Goal: Task Accomplishment & Management: Use online tool/utility

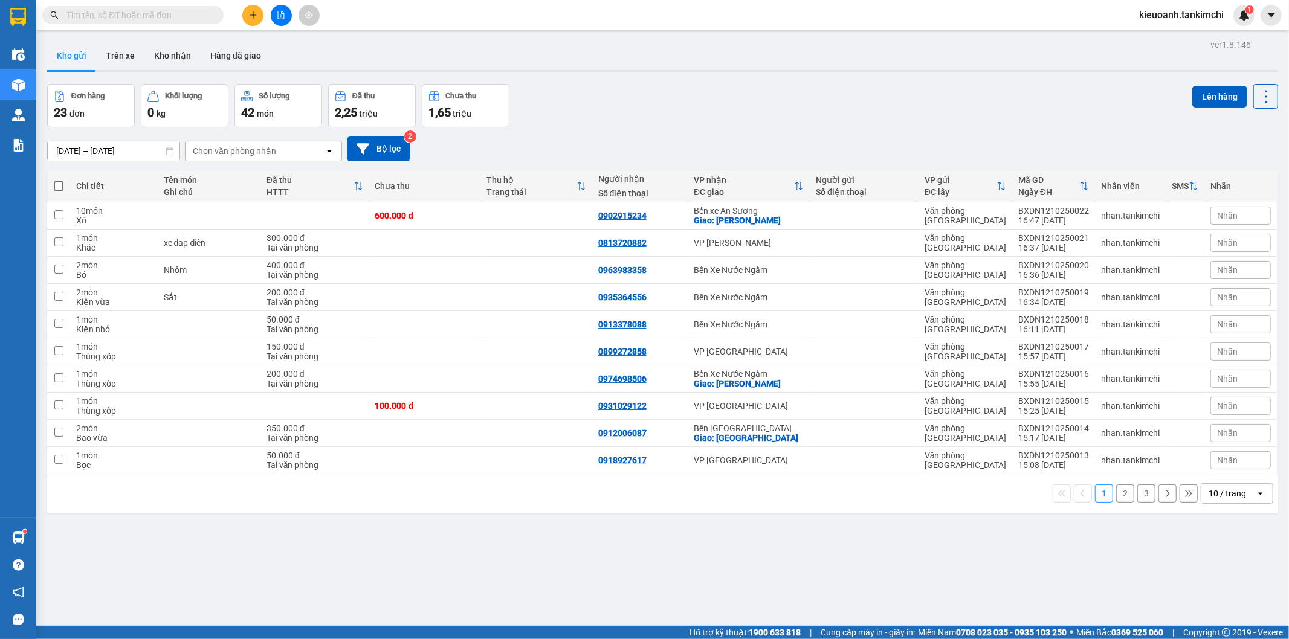
click at [180, 15] on input "text" at bounding box center [137, 14] width 143 height 13
click at [200, 15] on input "text" at bounding box center [137, 14] width 143 height 13
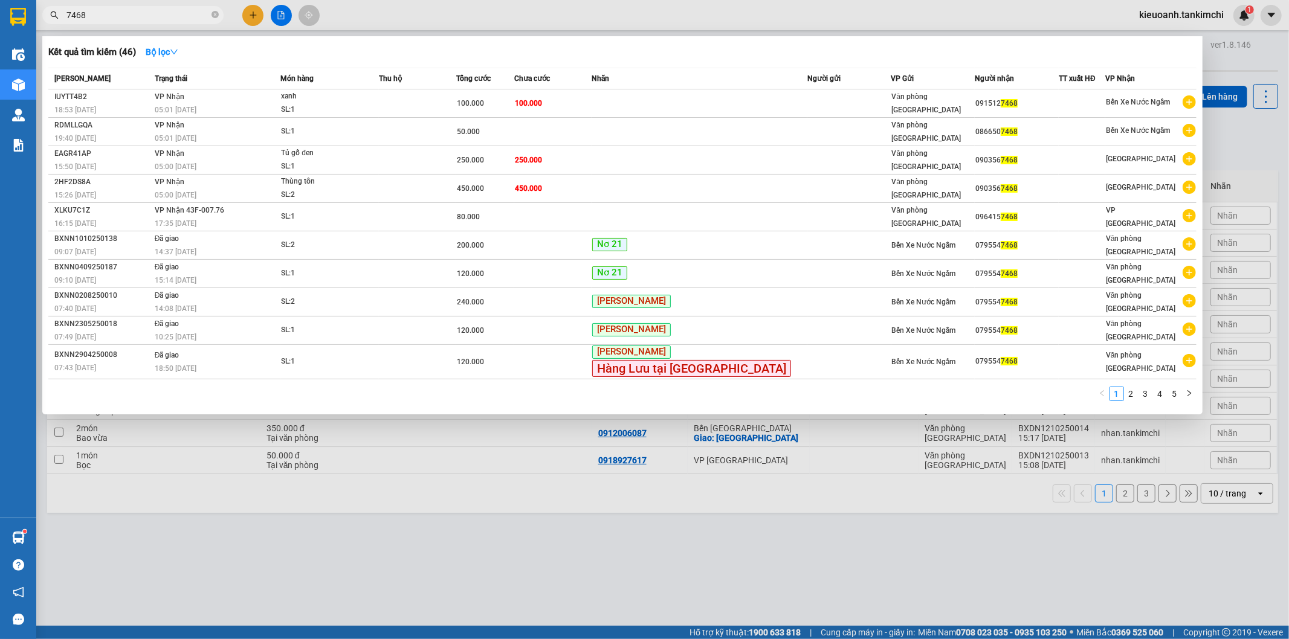
type input "7468"
click at [210, 17] on span "7468" at bounding box center [132, 15] width 181 height 18
click at [215, 16] on icon "close-circle" at bounding box center [215, 14] width 7 height 7
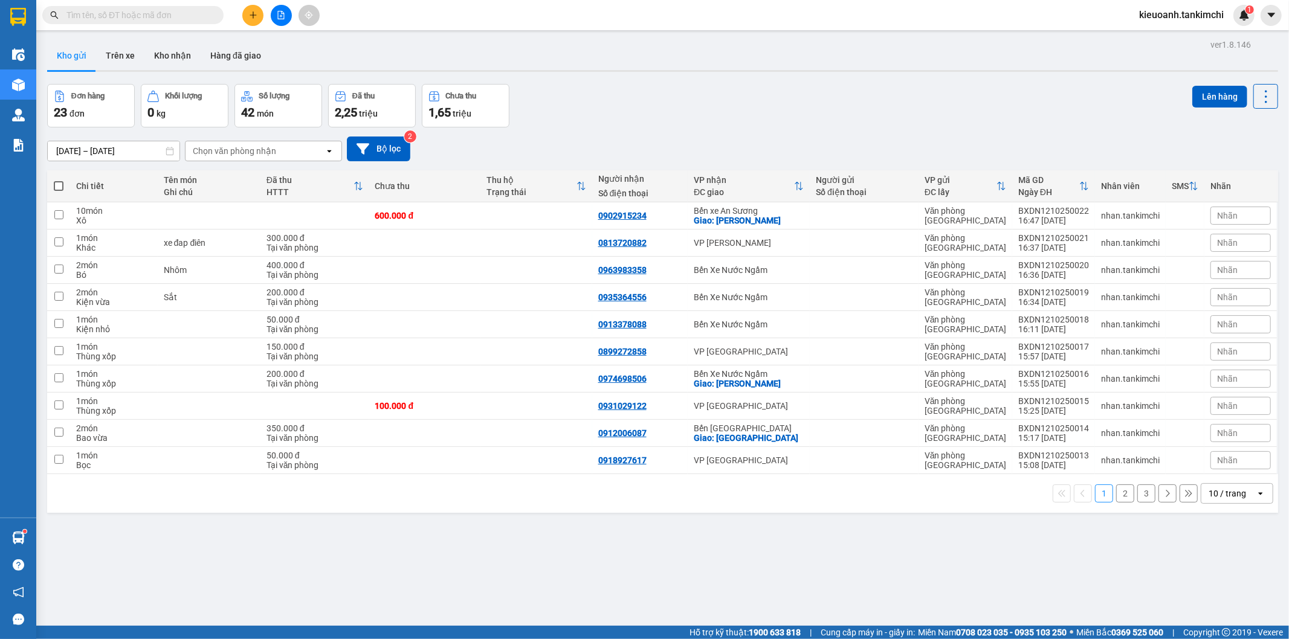
click at [184, 15] on input "text" at bounding box center [137, 14] width 143 height 13
click at [179, 17] on input "text" at bounding box center [137, 14] width 143 height 13
click at [178, 17] on input "text" at bounding box center [137, 14] width 143 height 13
click at [178, 19] on input "text" at bounding box center [137, 14] width 143 height 13
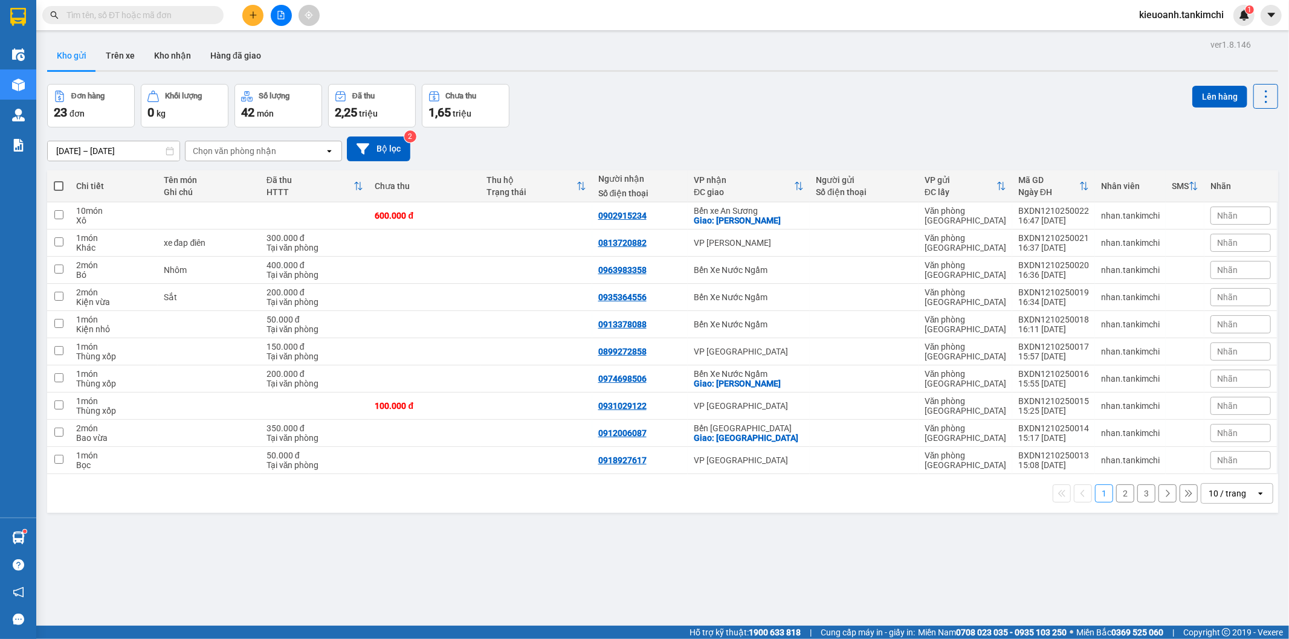
click at [279, 19] on button at bounding box center [281, 15] width 21 height 21
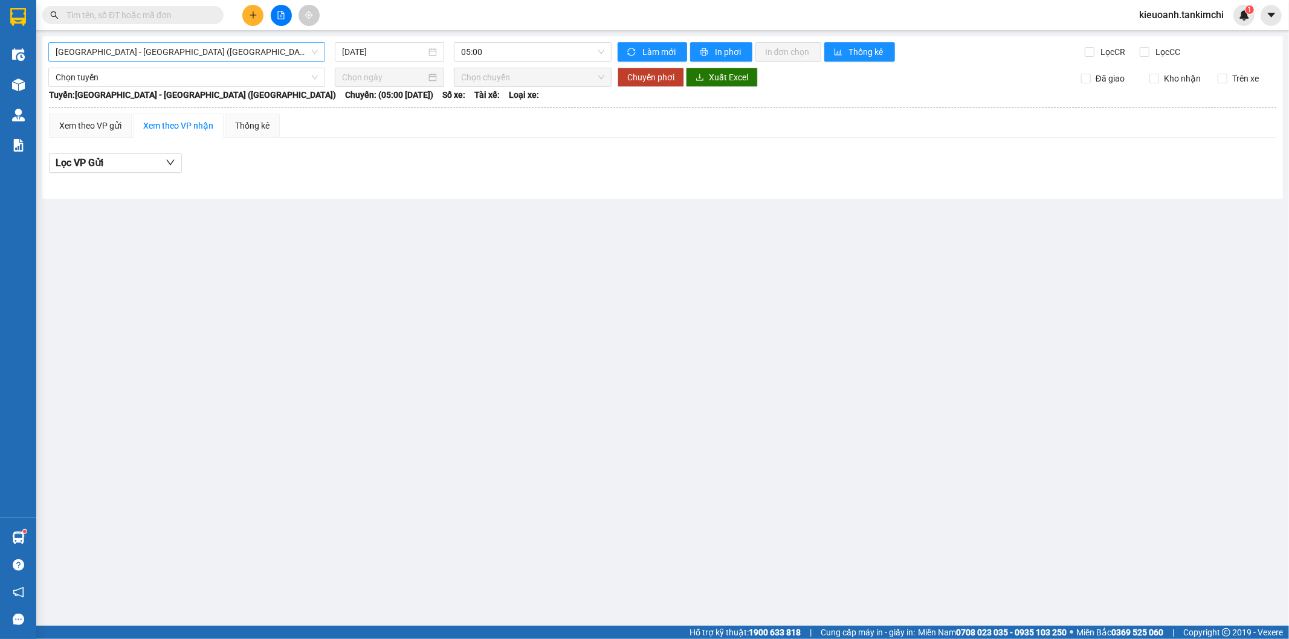
click at [154, 61] on div "[GEOGRAPHIC_DATA] - [GEOGRAPHIC_DATA] ([GEOGRAPHIC_DATA])" at bounding box center [186, 51] width 277 height 19
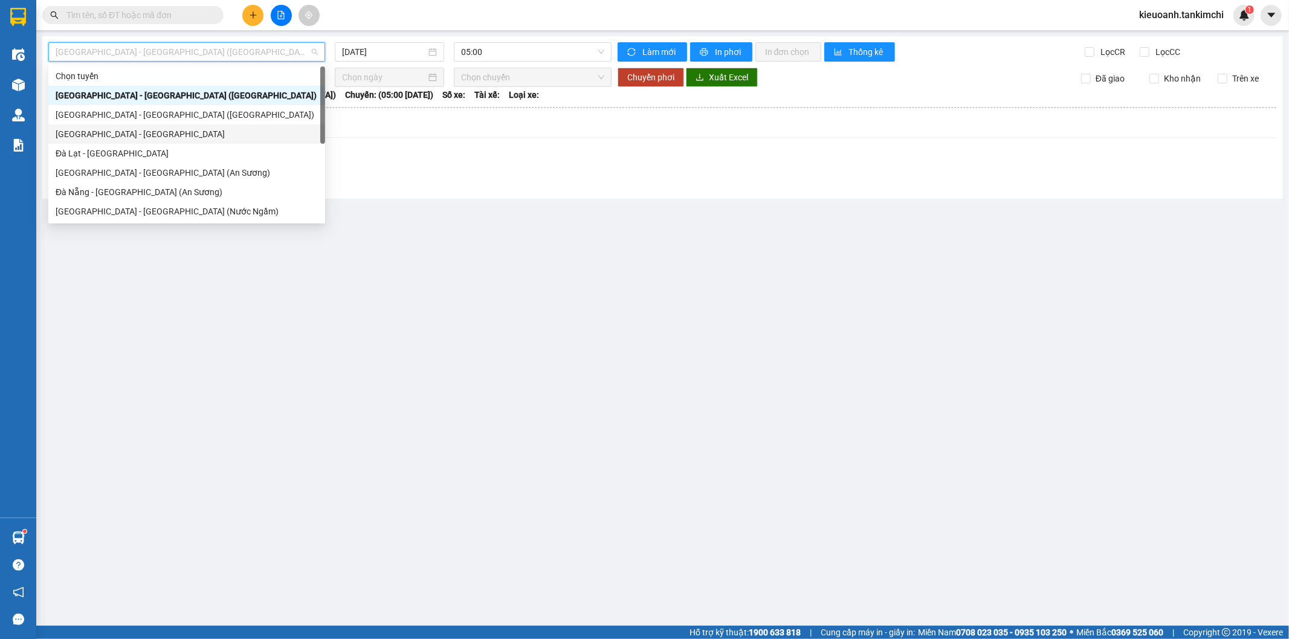
click at [128, 128] on div "[GEOGRAPHIC_DATA] - [GEOGRAPHIC_DATA]" at bounding box center [187, 134] width 262 height 13
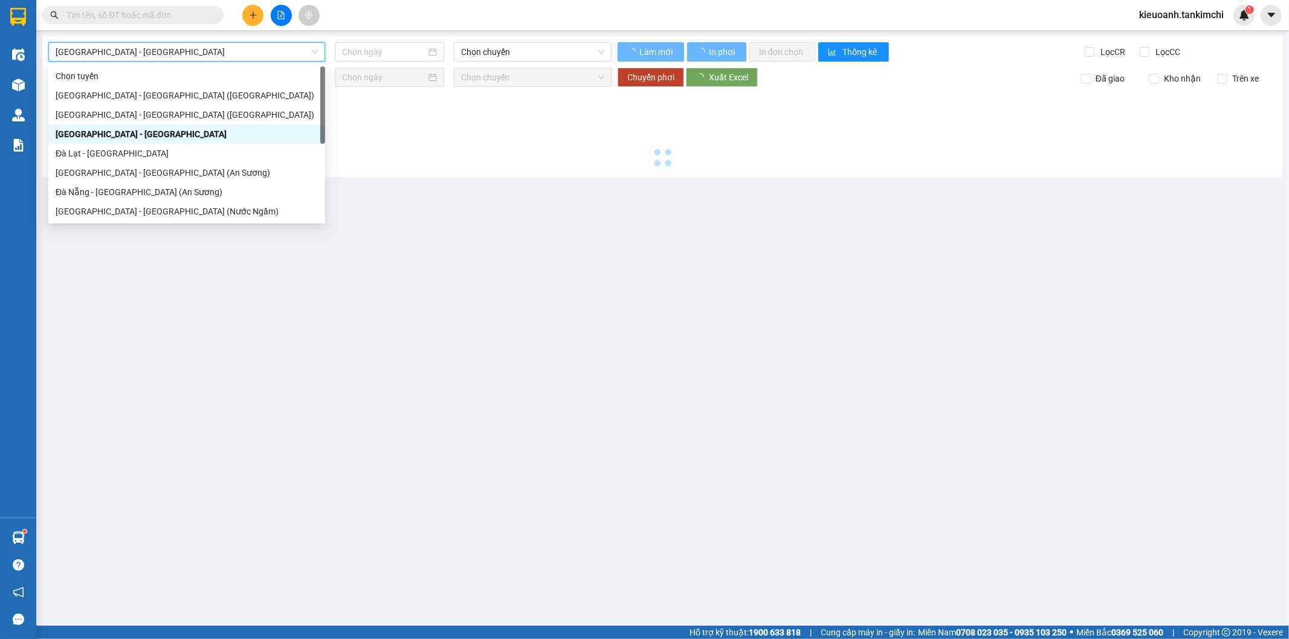
type input "[DATE]"
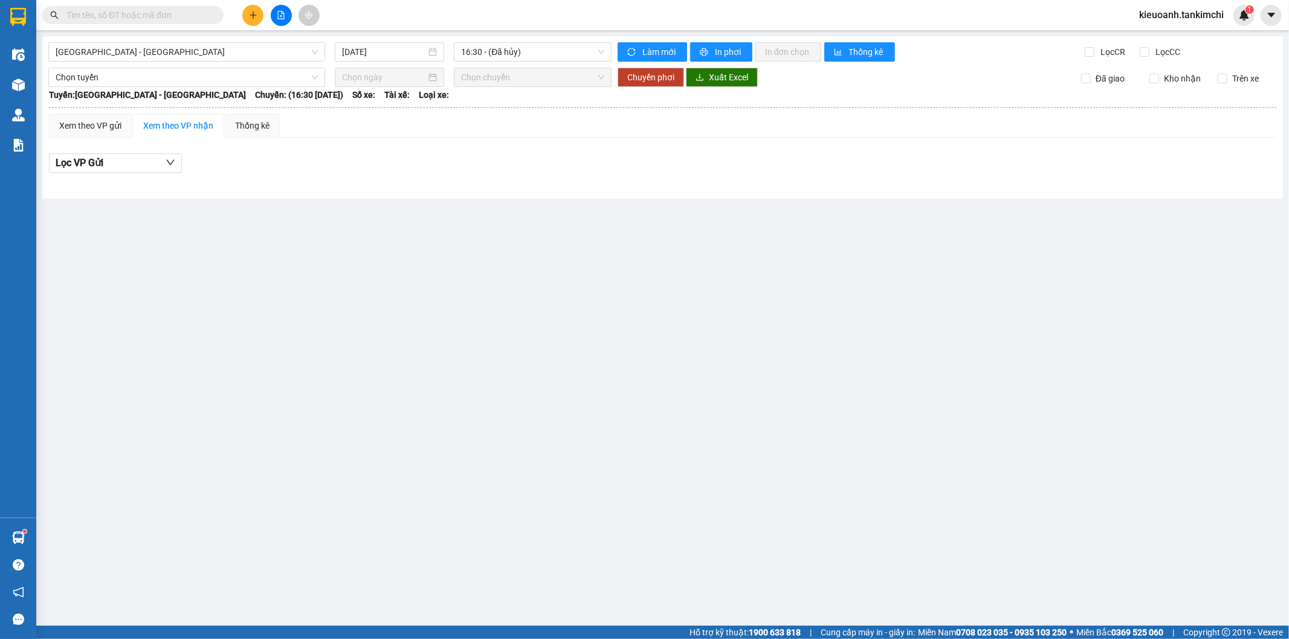
click at [267, 36] on div "[GEOGRAPHIC_DATA] - [GEOGRAPHIC_DATA] [DATE] 16:30 - ([GEOGRAPHIC_DATA]) Làm mớ…" at bounding box center [662, 117] width 1241 height 163
click at [257, 51] on span "[GEOGRAPHIC_DATA] - [GEOGRAPHIC_DATA]" at bounding box center [187, 52] width 262 height 18
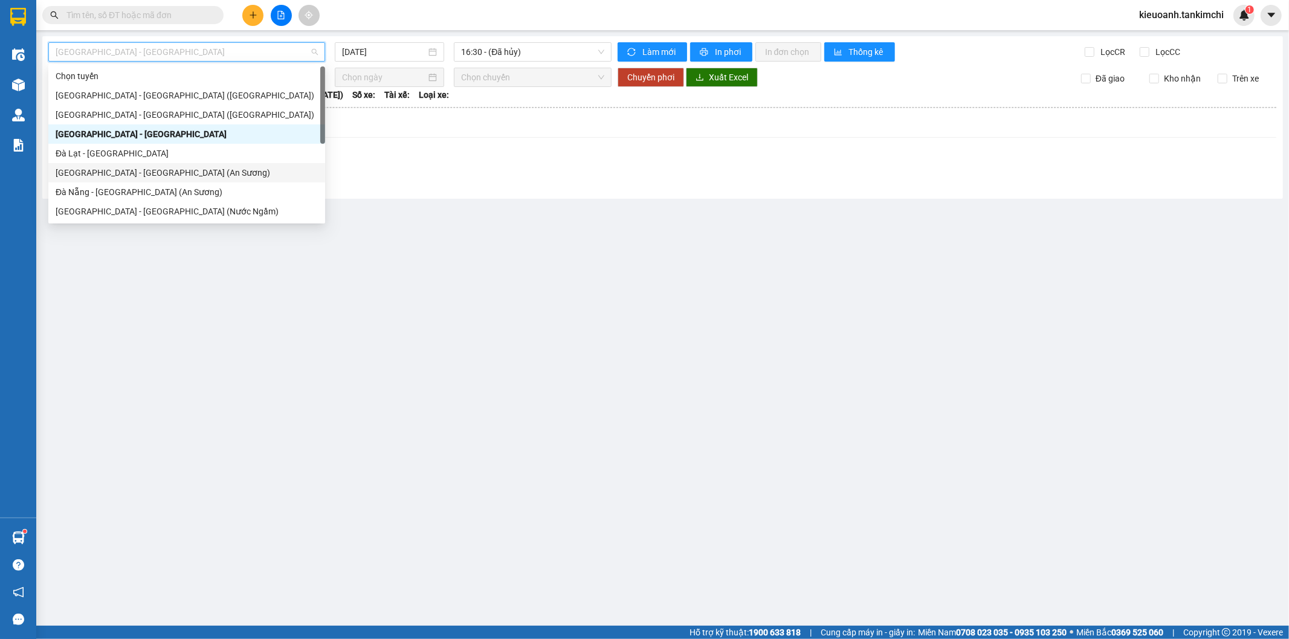
click at [251, 172] on div "[GEOGRAPHIC_DATA] - [GEOGRAPHIC_DATA] (An Sương)" at bounding box center [187, 172] width 262 height 13
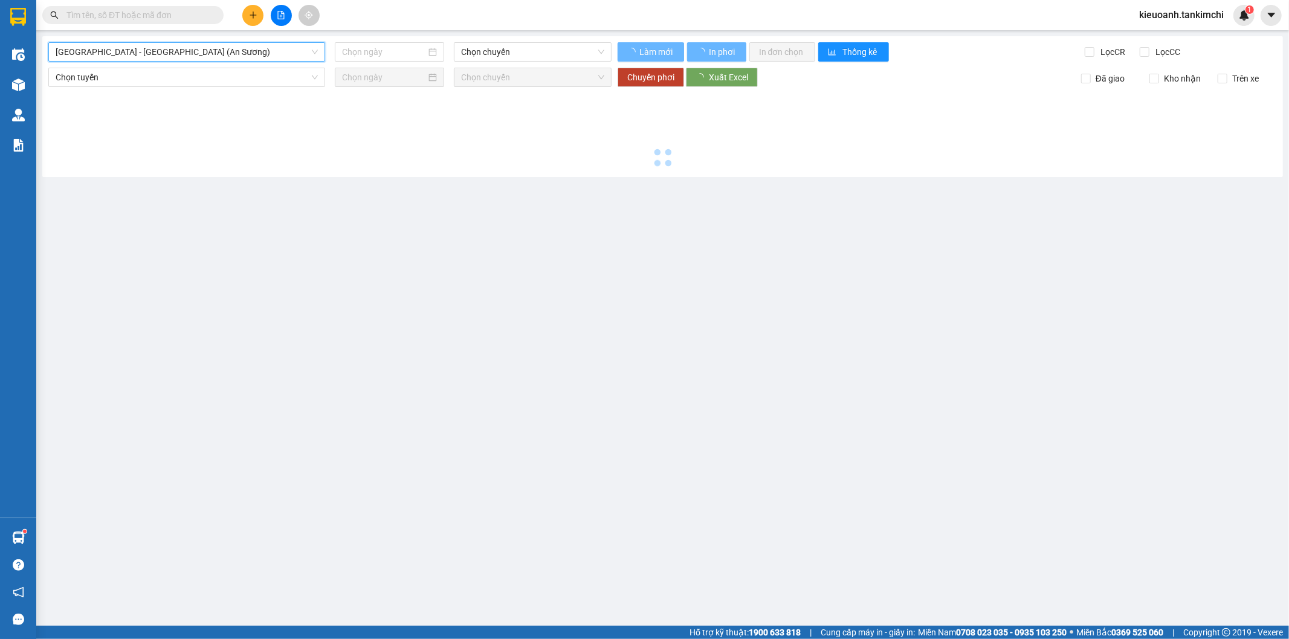
type input "[DATE]"
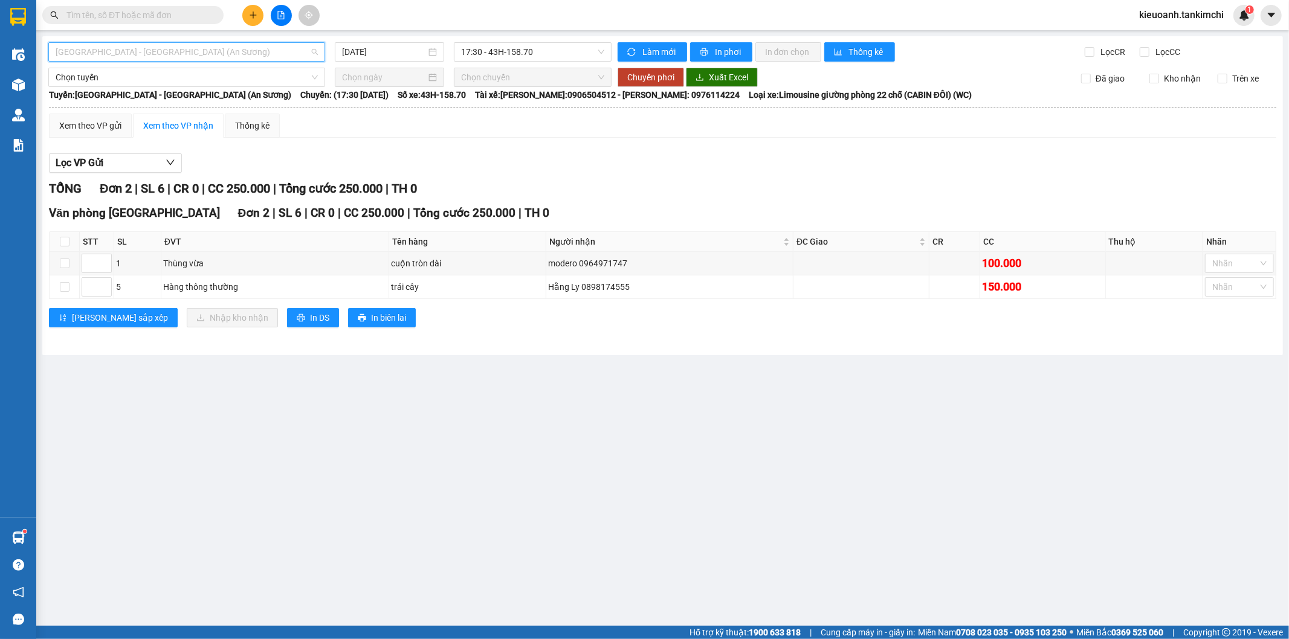
click at [189, 51] on span "[GEOGRAPHIC_DATA] - [GEOGRAPHIC_DATA] (An Sương)" at bounding box center [187, 52] width 262 height 18
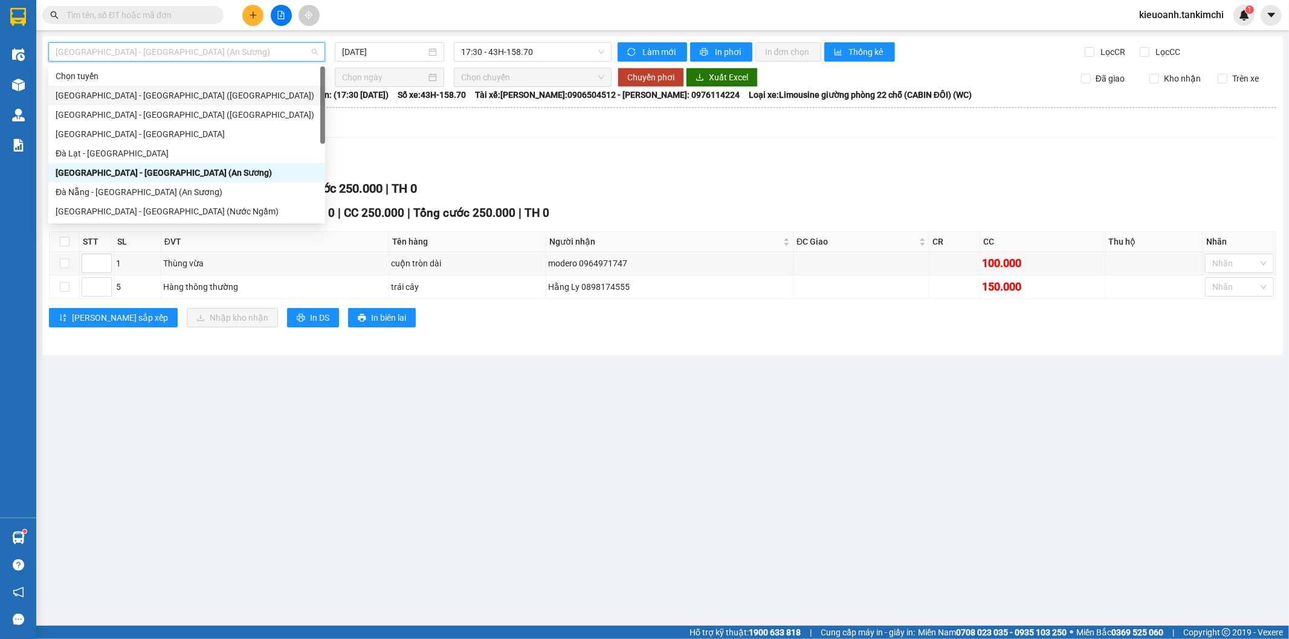
click at [158, 92] on div "[GEOGRAPHIC_DATA] - [GEOGRAPHIC_DATA] ([GEOGRAPHIC_DATA])" at bounding box center [187, 95] width 262 height 13
type input "[DATE]"
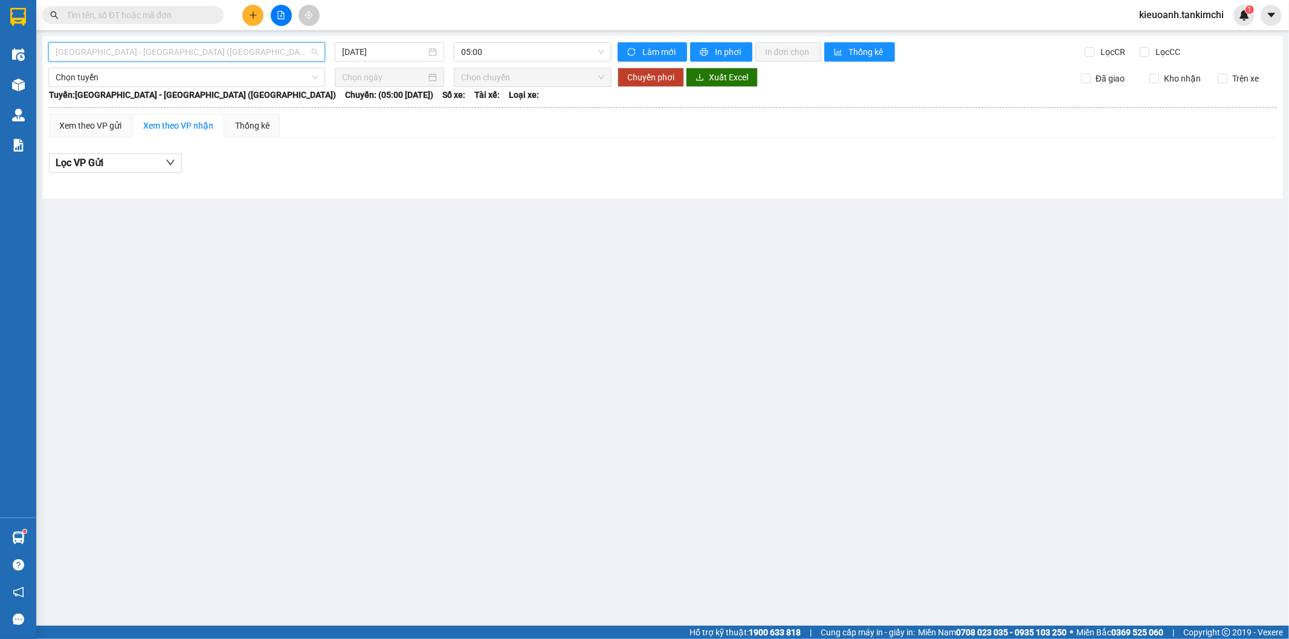
click at [193, 56] on span "[GEOGRAPHIC_DATA] - [GEOGRAPHIC_DATA] ([GEOGRAPHIC_DATA])" at bounding box center [187, 52] width 262 height 18
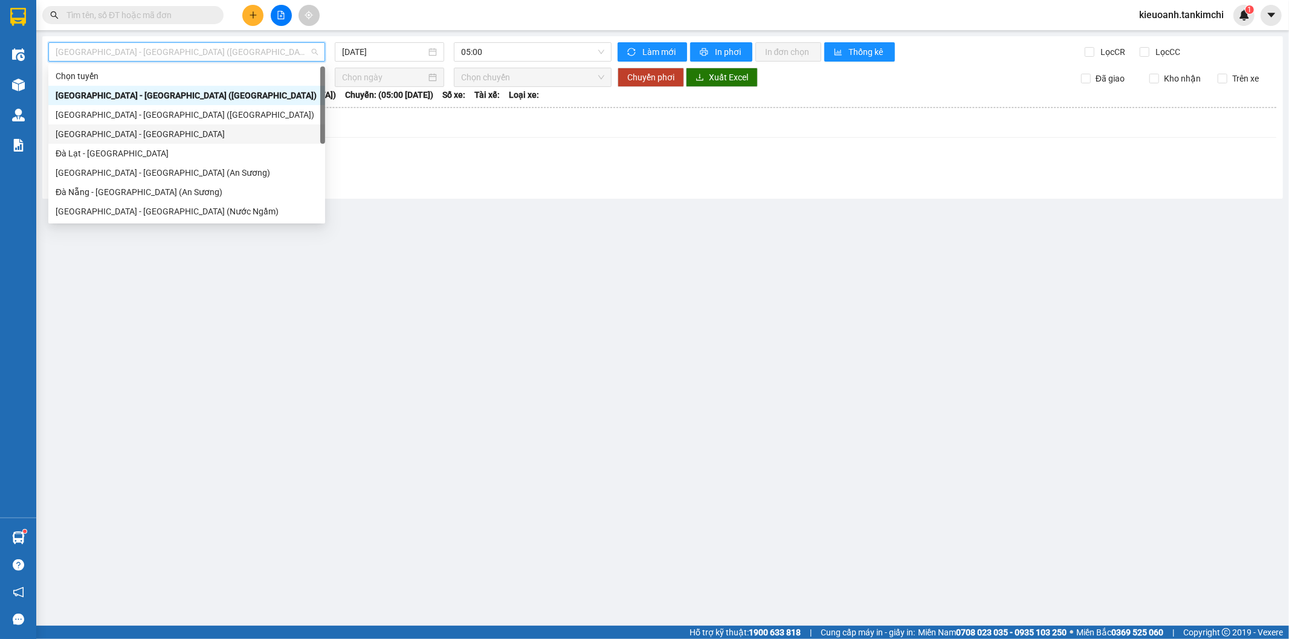
click at [132, 131] on div "[GEOGRAPHIC_DATA] - [GEOGRAPHIC_DATA]" at bounding box center [187, 134] width 262 height 13
type input "[DATE]"
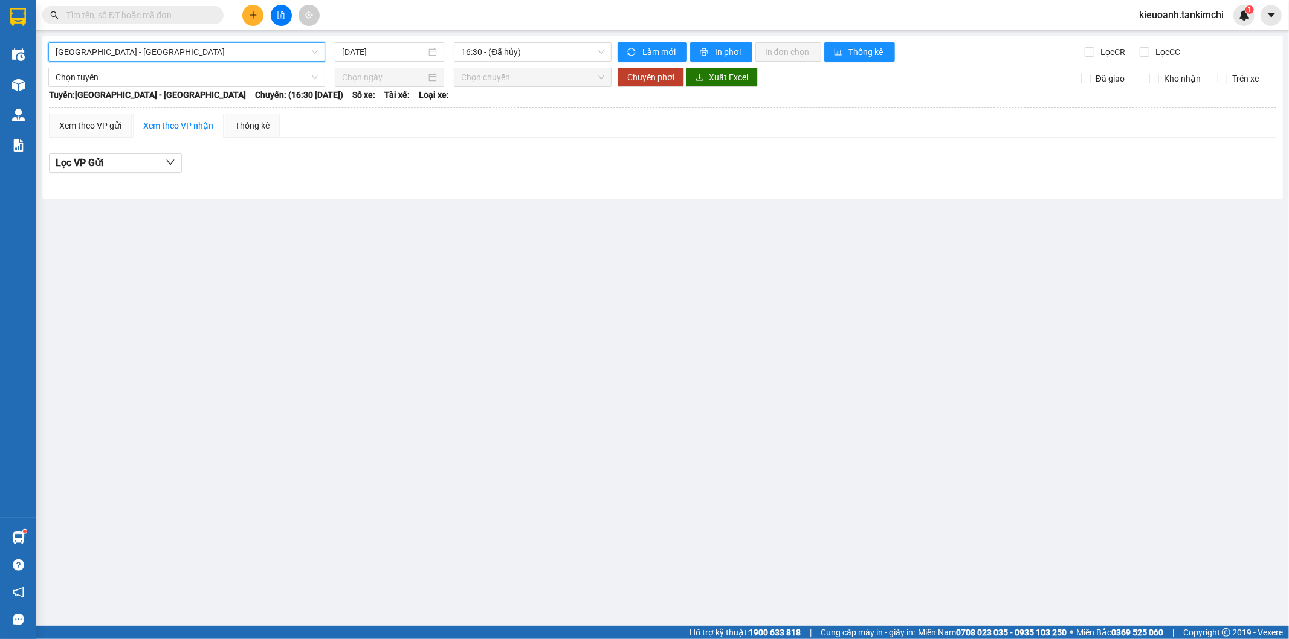
click at [378, 341] on main "[GEOGRAPHIC_DATA] - [GEOGRAPHIC_DATA] - [GEOGRAPHIC_DATA] [DATE] 16:30 - (Đã hủ…" at bounding box center [644, 313] width 1289 height 626
click at [530, 50] on span "16:30 - (Đã hủy)" at bounding box center [532, 52] width 143 height 18
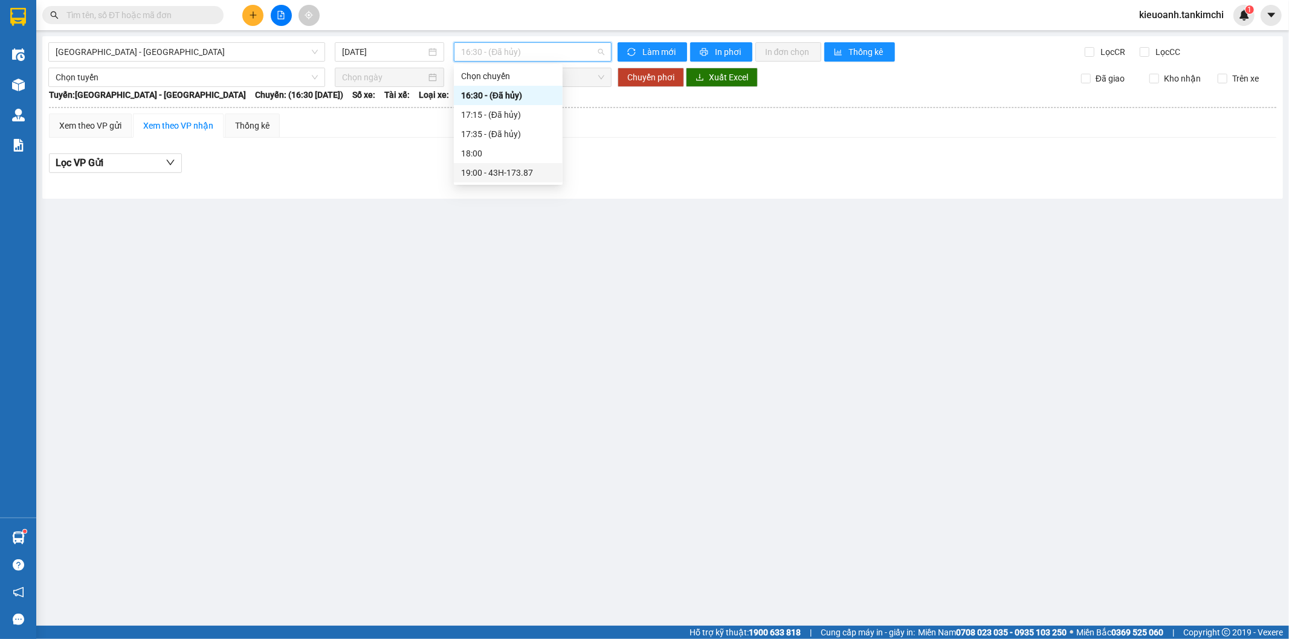
click at [503, 172] on div "19:00 - 43H-173.87" at bounding box center [508, 172] width 94 height 13
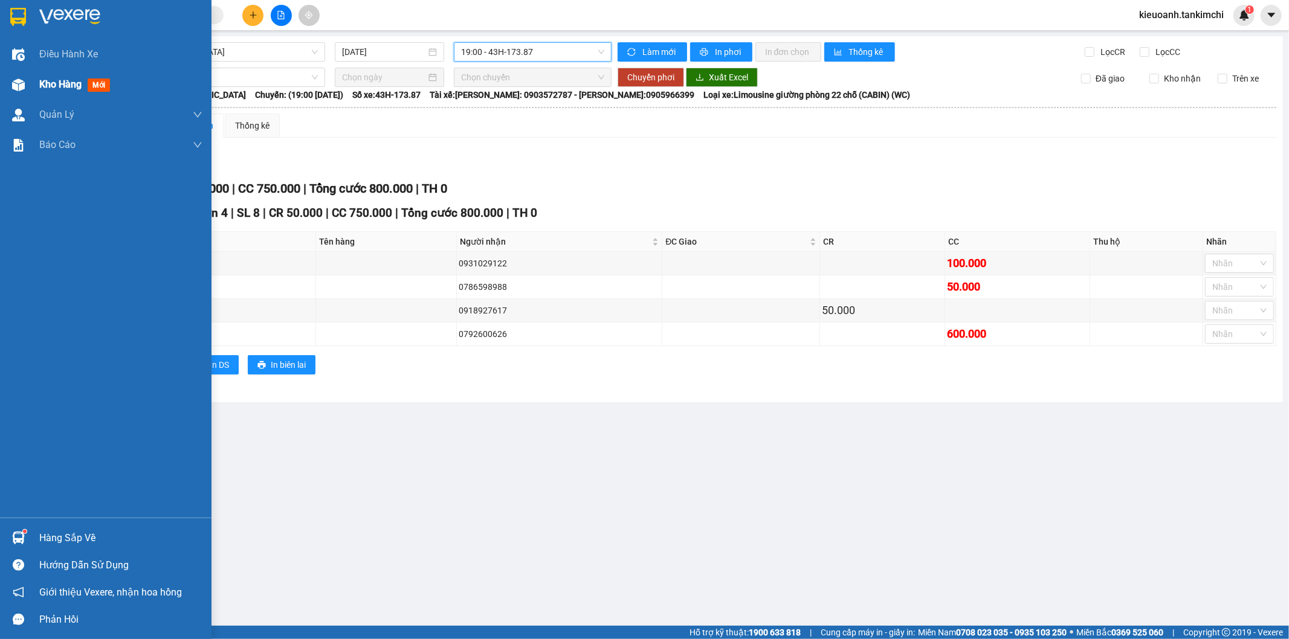
click at [56, 79] on span "Kho hàng" at bounding box center [60, 84] width 42 height 11
